Goal: Information Seeking & Learning: Check status

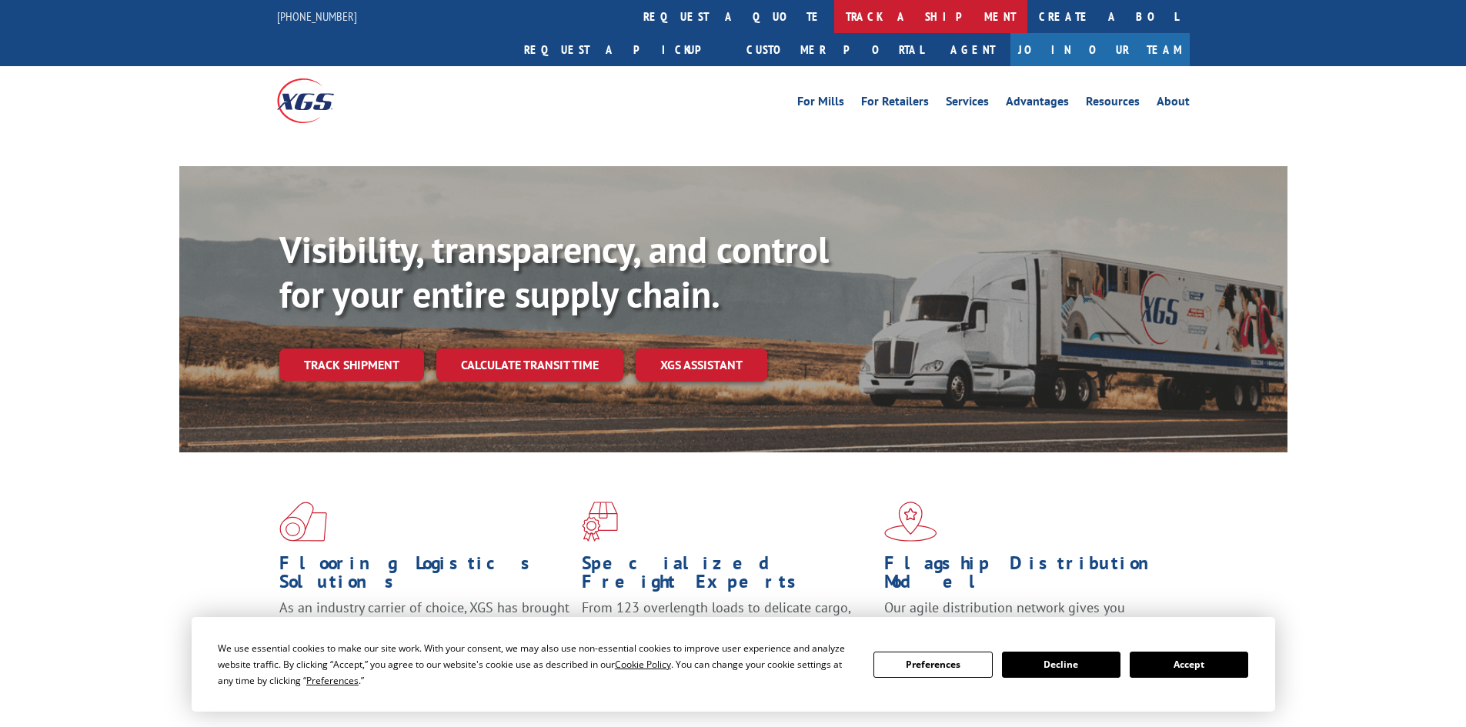
click at [834, 17] on link "track a shipment" at bounding box center [930, 16] width 193 height 33
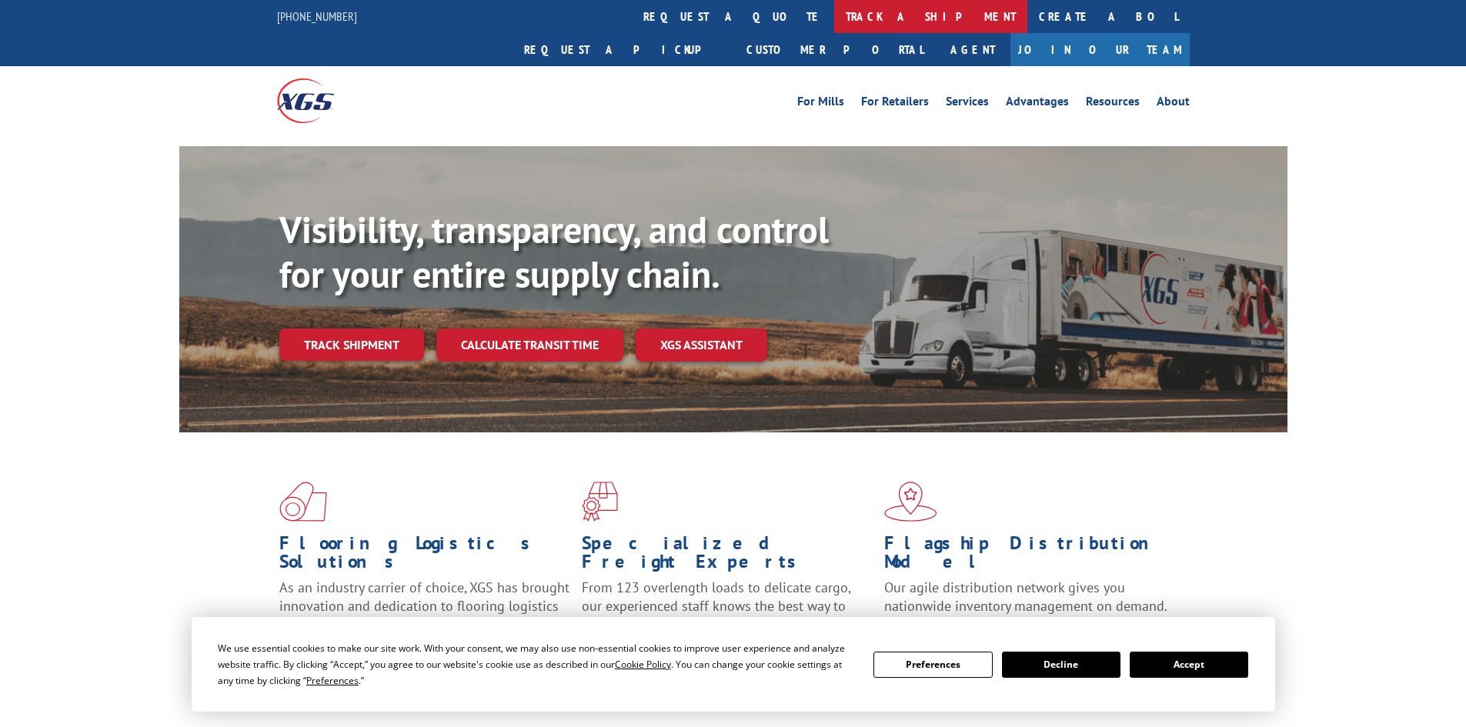
click at [834, 29] on link "track a shipment" at bounding box center [930, 16] width 193 height 33
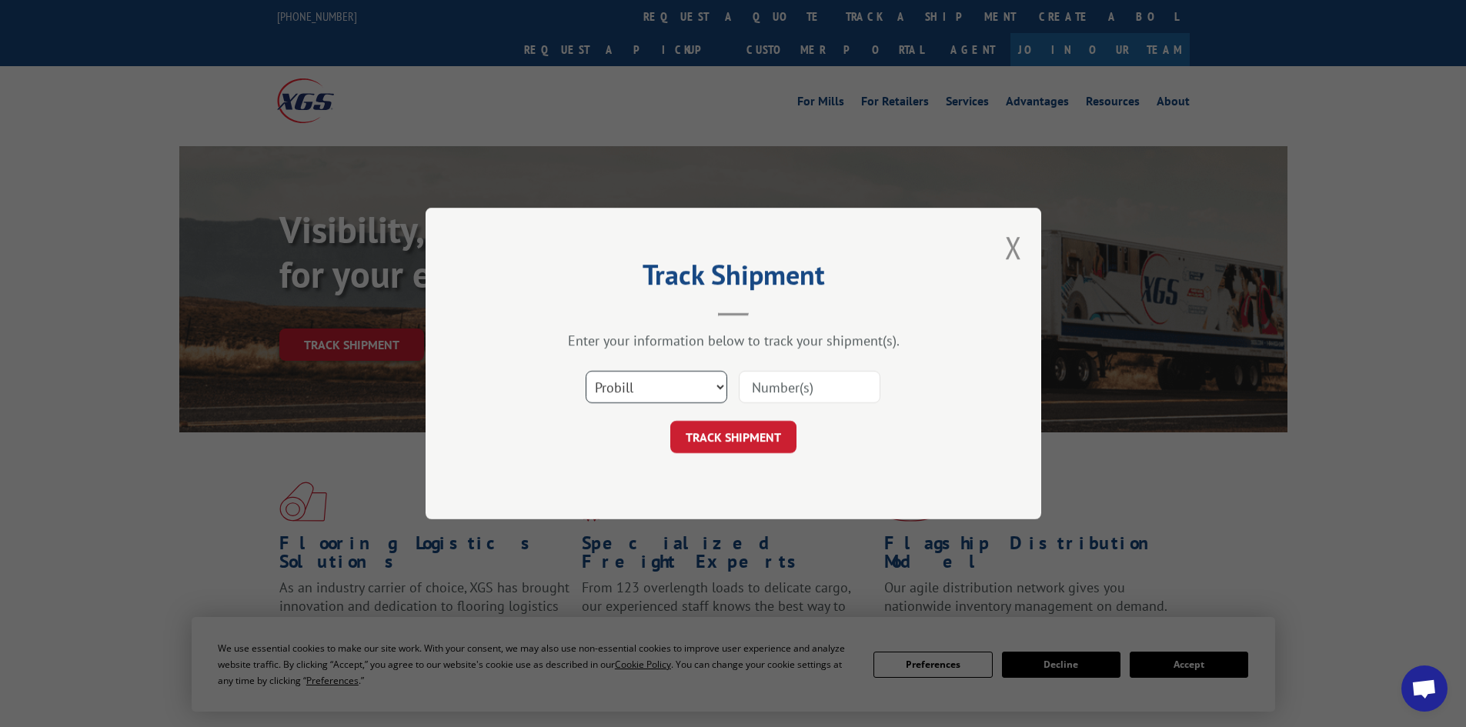
click at [721, 390] on select "Select category... Probill BOL PO" at bounding box center [656, 387] width 142 height 32
select select "po"
click at [585, 371] on select "Select category... Probill BOL PO" at bounding box center [656, 387] width 142 height 32
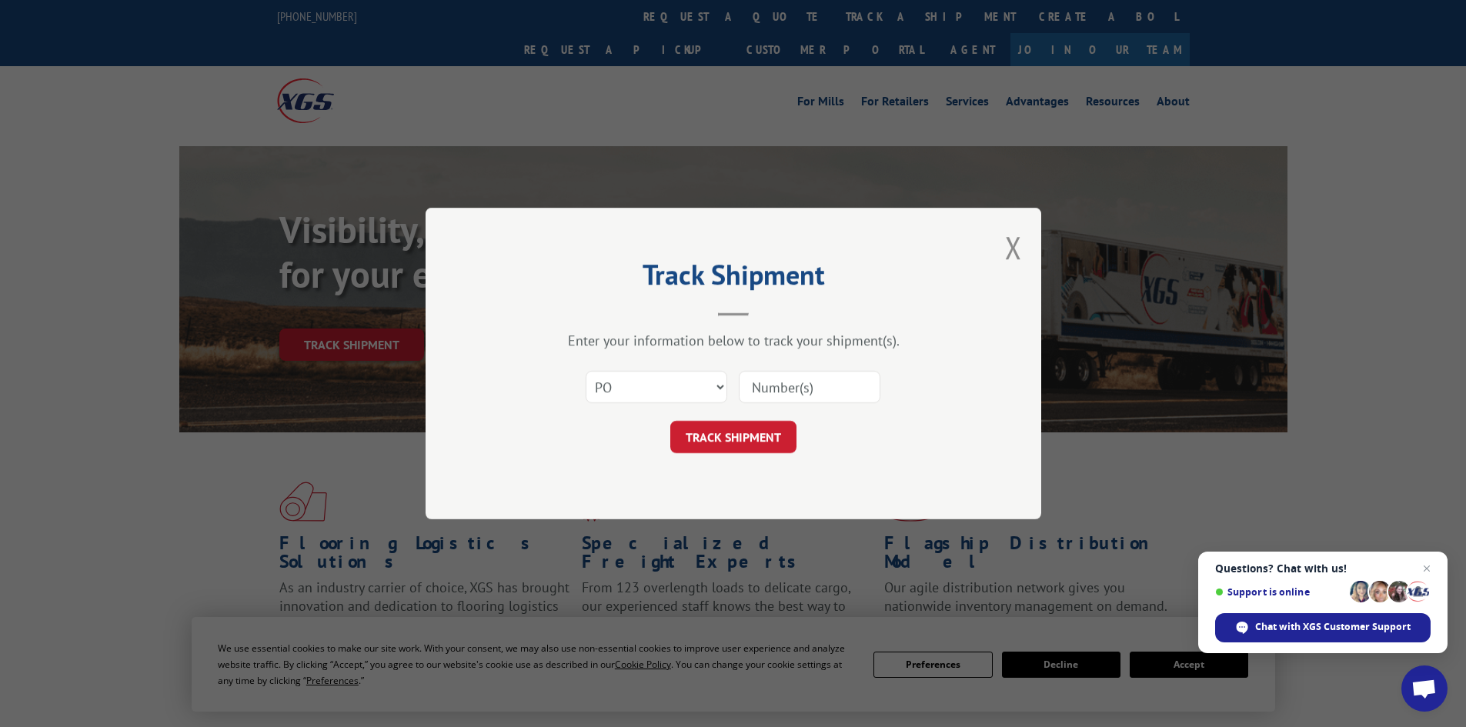
click at [778, 388] on input at bounding box center [810, 387] width 142 height 32
paste input "12536066"
type input "12536066"
click at [740, 432] on button "TRACK SHIPMENT" at bounding box center [733, 437] width 126 height 32
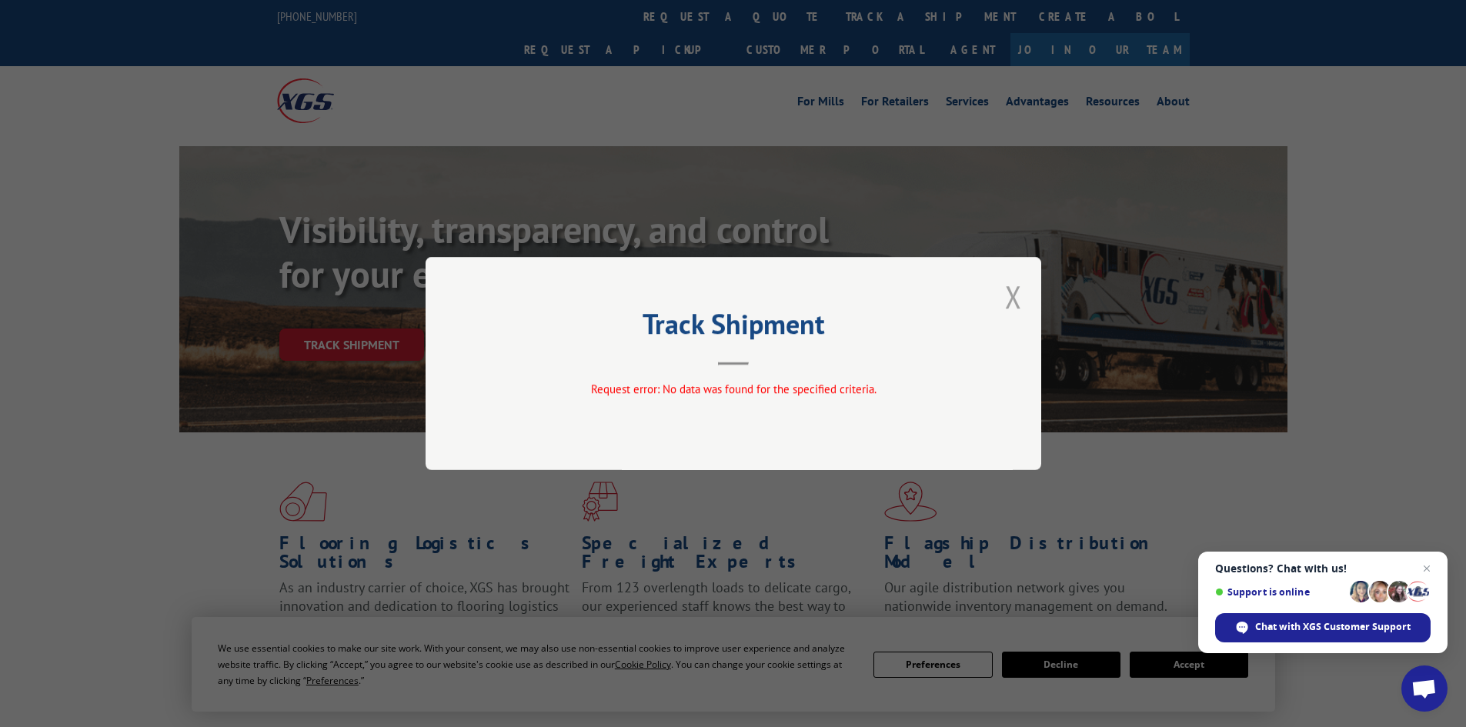
click at [1019, 295] on button "Close modal" at bounding box center [1013, 296] width 17 height 41
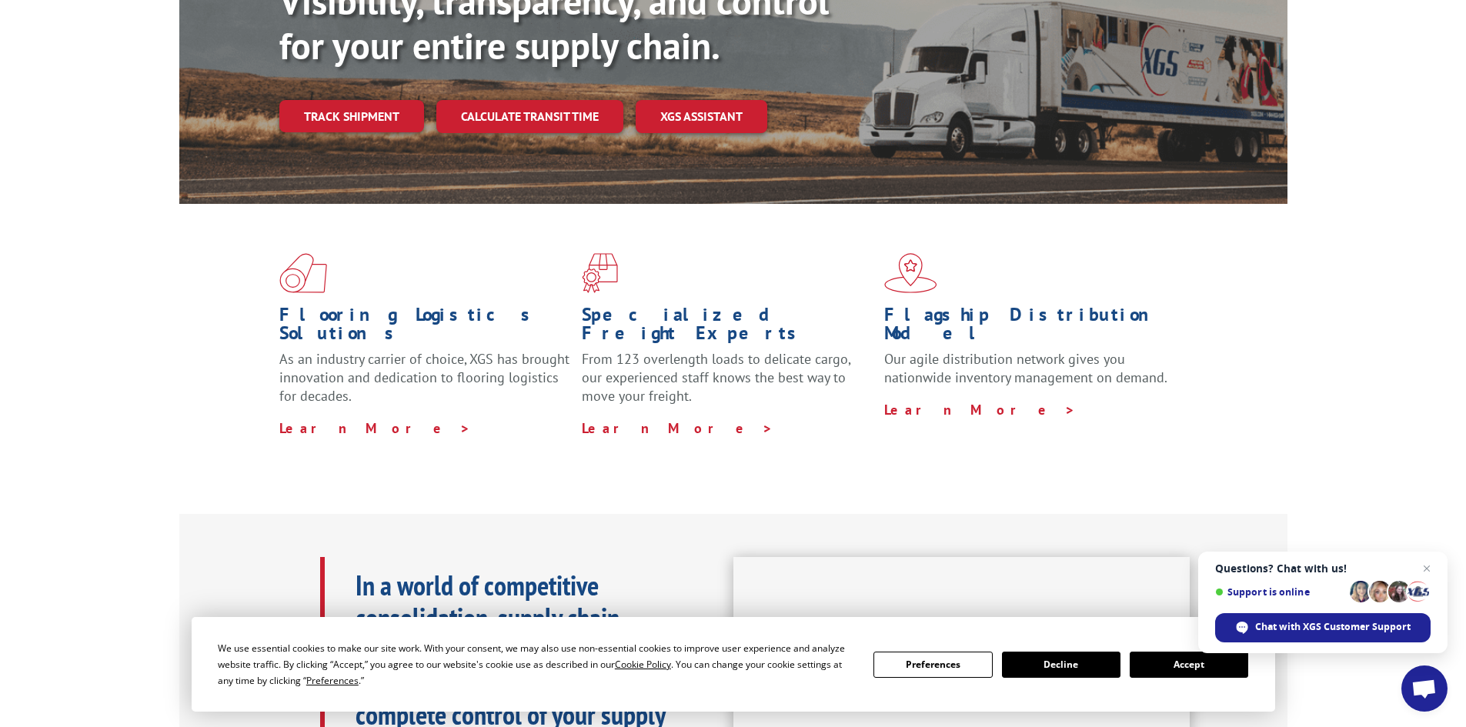
scroll to position [231, 0]
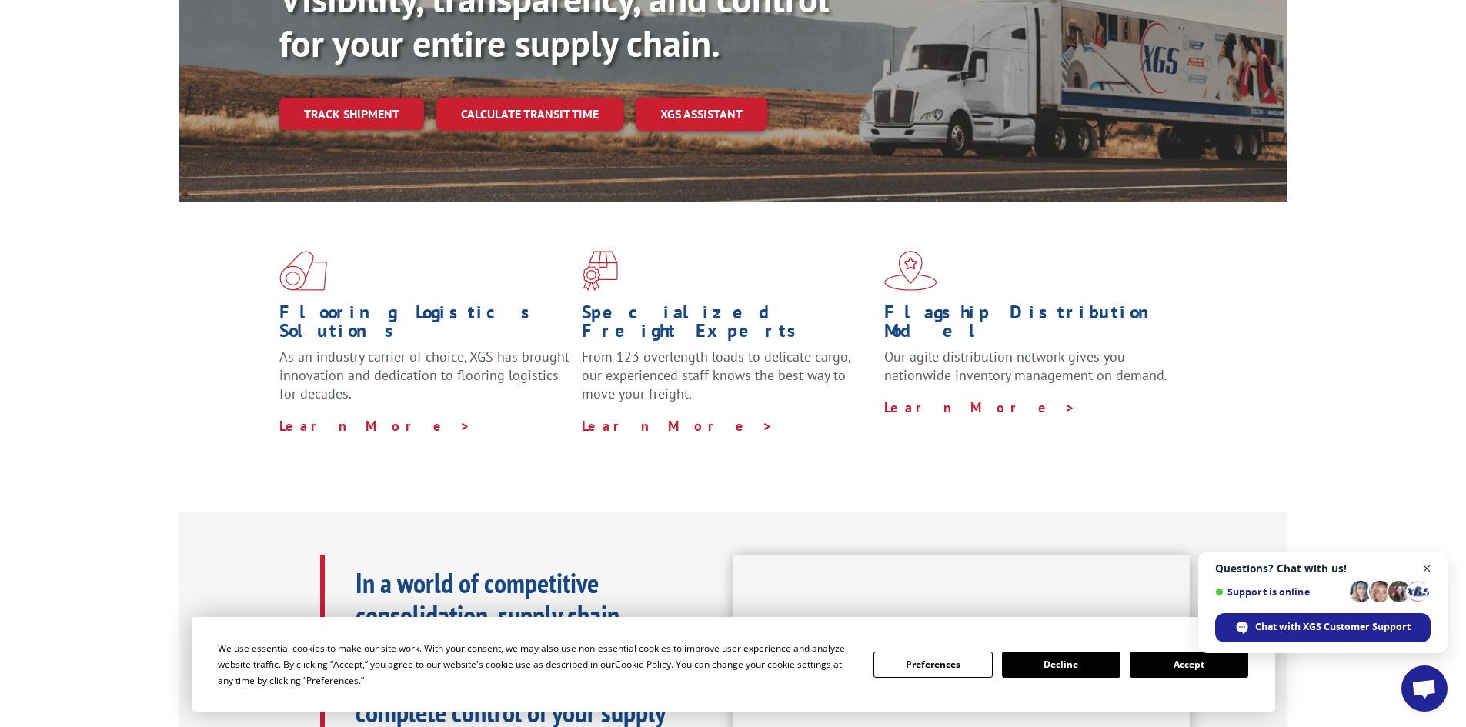
click at [1424, 565] on span "Close chat" at bounding box center [1426, 568] width 19 height 19
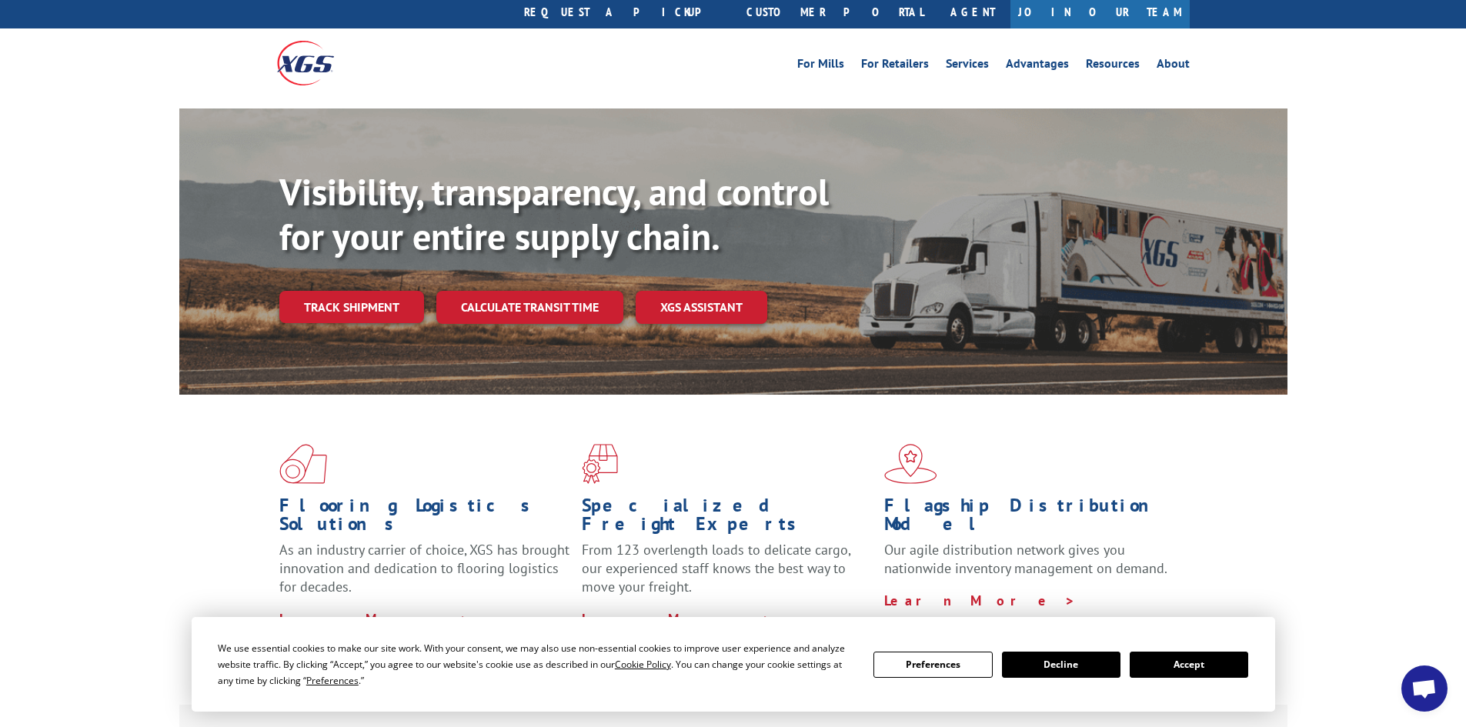
scroll to position [0, 0]
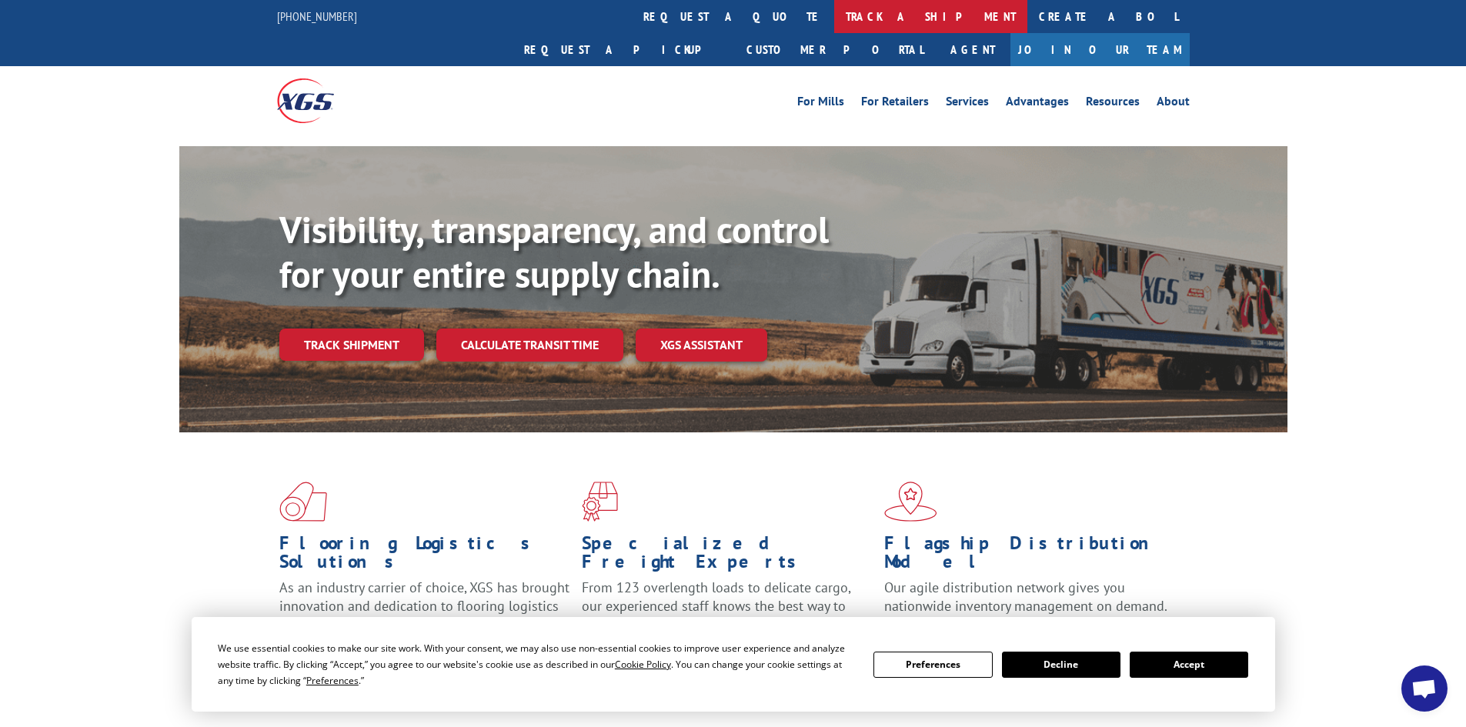
click at [834, 16] on link "track a shipment" at bounding box center [930, 16] width 193 height 33
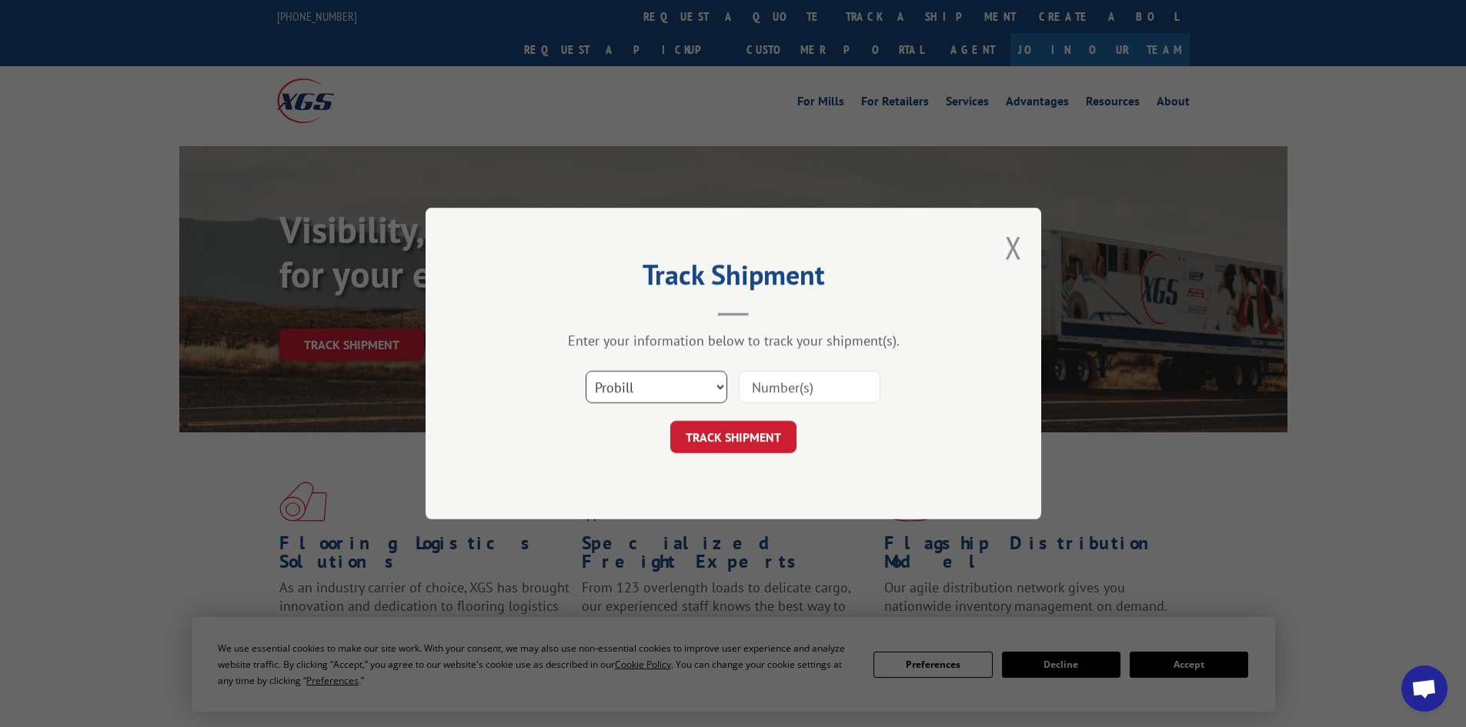
drag, startPoint x: 719, startPoint y: 390, endPoint x: 699, endPoint y: 396, distance: 21.7
click at [719, 390] on select "Select category... Probill BOL PO" at bounding box center [656, 387] width 142 height 32
select select "po"
click at [585, 371] on select "Select category... Probill BOL PO" at bounding box center [656, 387] width 142 height 32
click at [775, 390] on input at bounding box center [810, 387] width 142 height 32
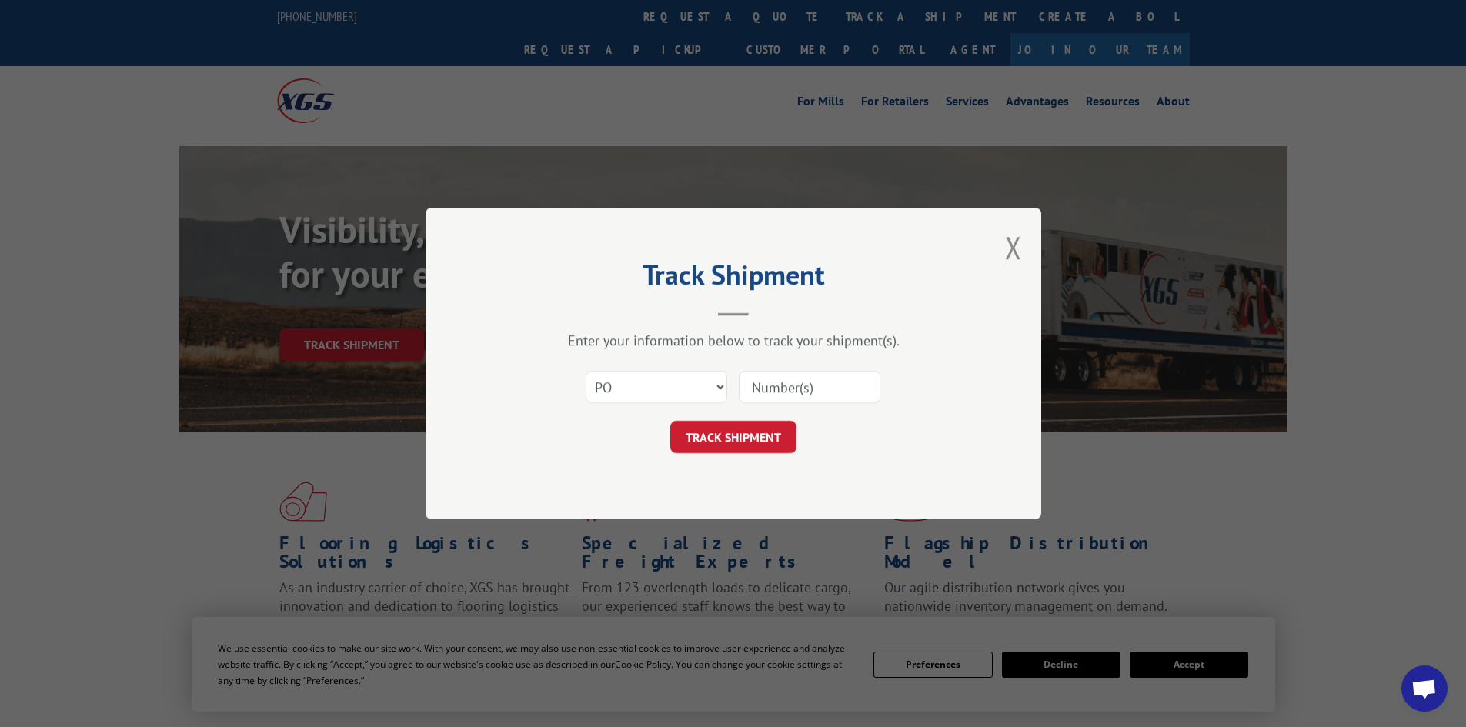
paste input "12536066"
type input "12536066"
click at [738, 438] on button "TRACK SHIPMENT" at bounding box center [733, 437] width 126 height 32
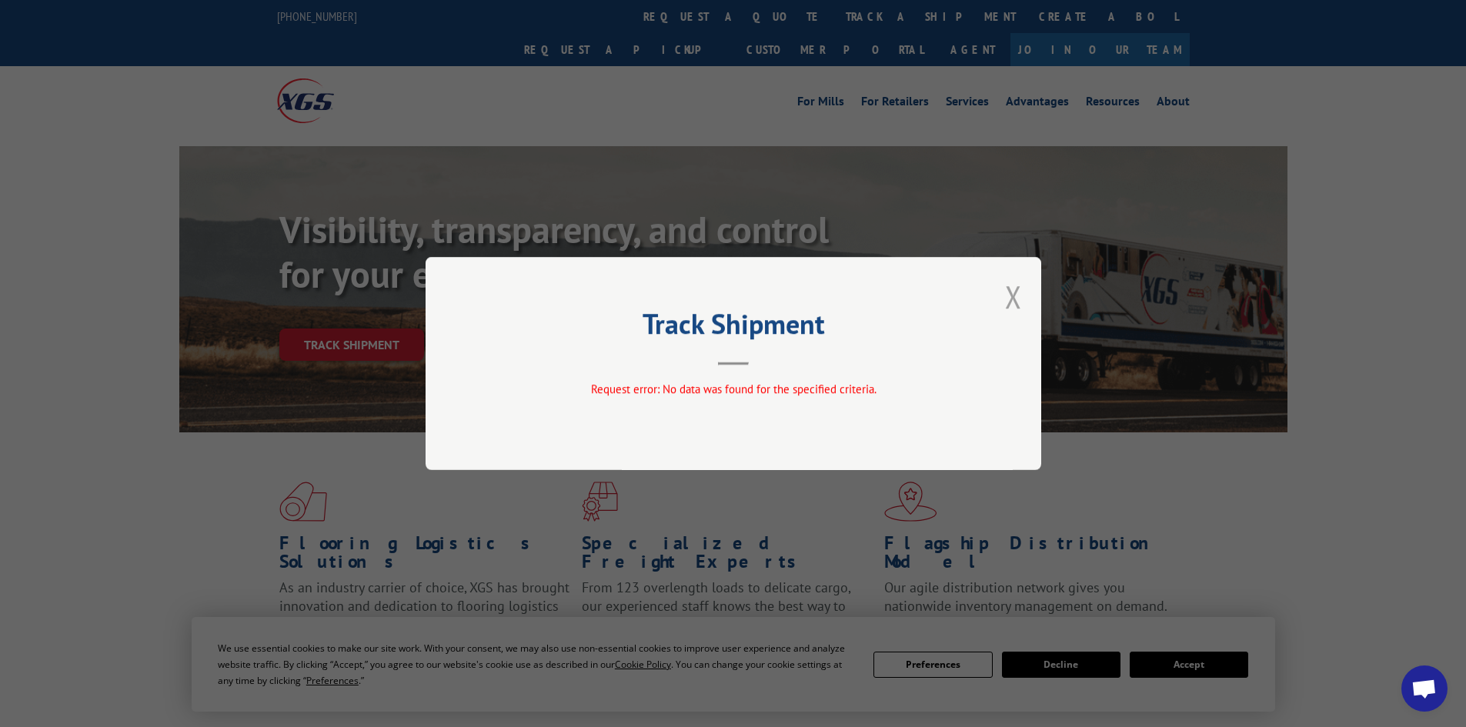
click at [1010, 295] on button "Close modal" at bounding box center [1013, 296] width 17 height 41
